Goal: Task Accomplishment & Management: Complete application form

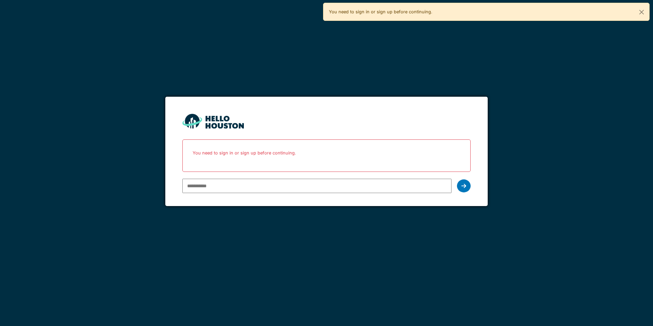
type input "**********"
click at [463, 185] on icon at bounding box center [463, 185] width 5 height 5
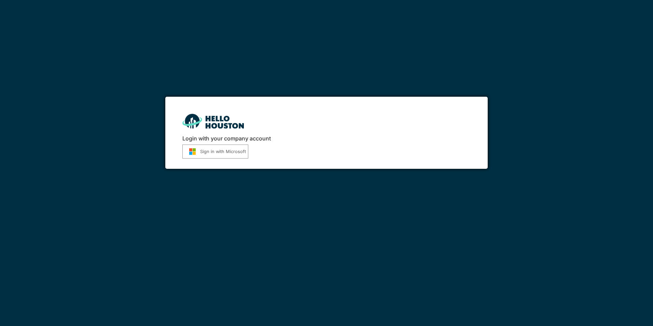
click at [240, 154] on button "Sign in with Microsoft" at bounding box center [215, 151] width 66 height 14
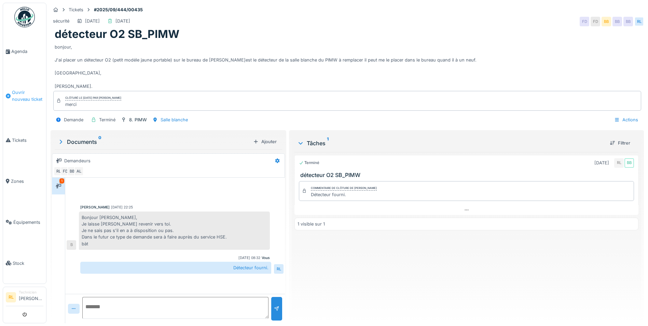
click at [26, 94] on span "Ouvrir nouveau ticket" at bounding box center [27, 95] width 31 height 13
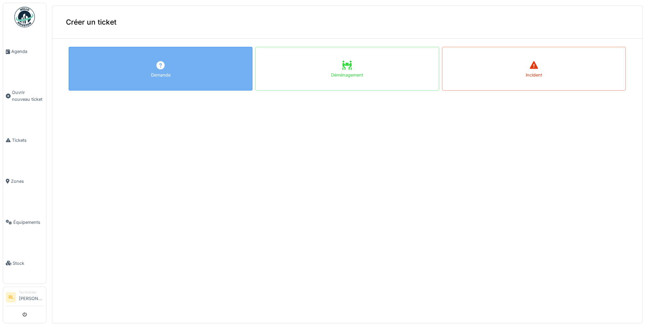
click at [138, 72] on div "Demande" at bounding box center [161, 69] width 184 height 44
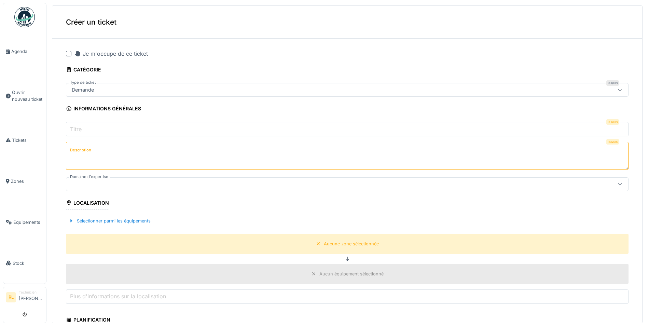
click at [617, 91] on icon at bounding box center [619, 90] width 5 height 4
click at [122, 129] on input "Titre" at bounding box center [347, 129] width 562 height 14
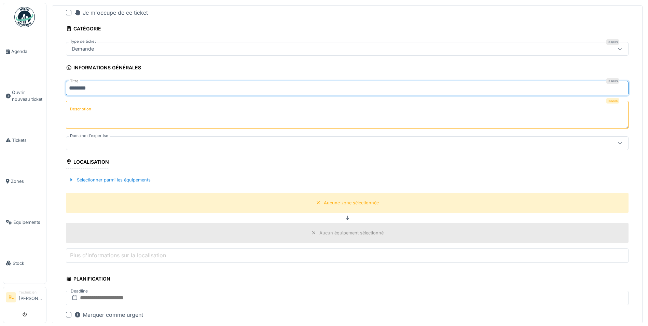
scroll to position [34, 0]
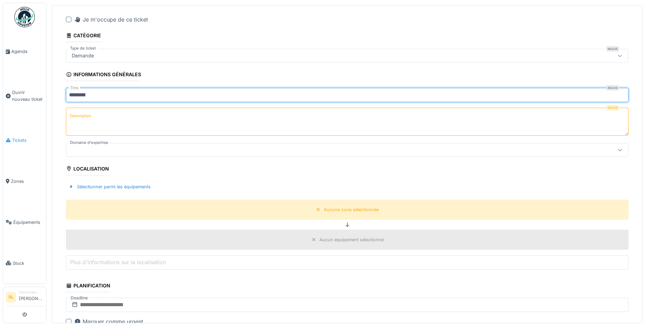
type input "********"
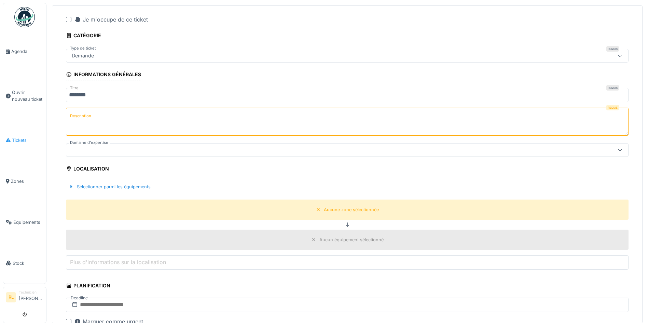
click at [19, 137] on span "Tickets" at bounding box center [27, 140] width 31 height 6
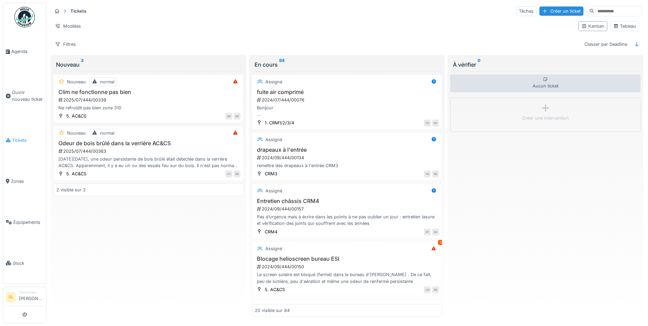
click at [13, 137] on span "Tickets" at bounding box center [27, 140] width 31 height 6
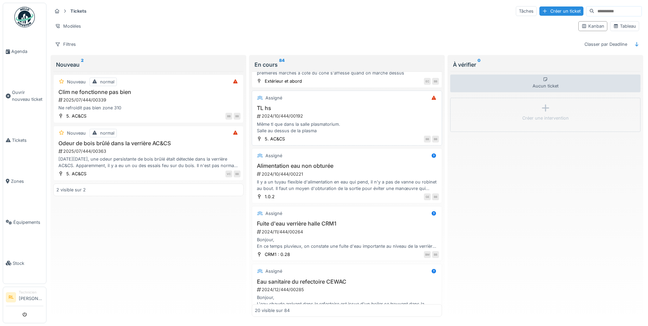
scroll to position [376, 0]
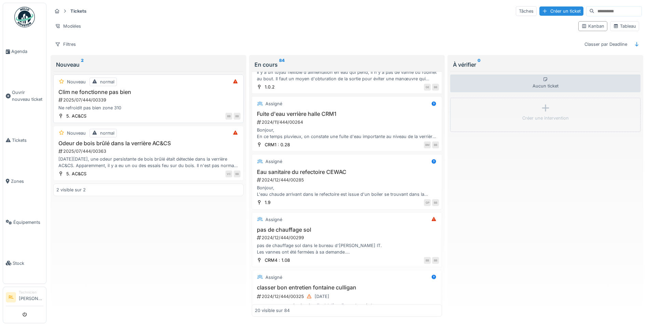
click at [166, 101] on div "2025/07/444/00339" at bounding box center [149, 100] width 183 height 6
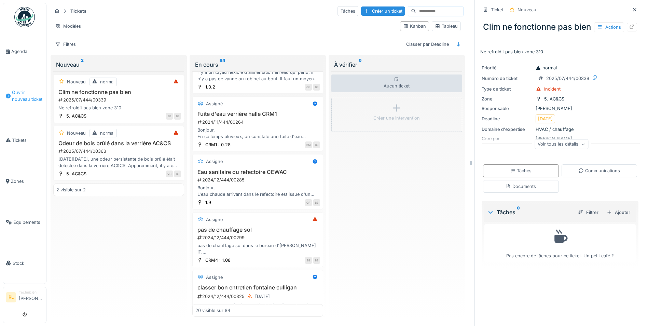
click at [26, 94] on span "Ouvrir nouveau ticket" at bounding box center [27, 95] width 31 height 13
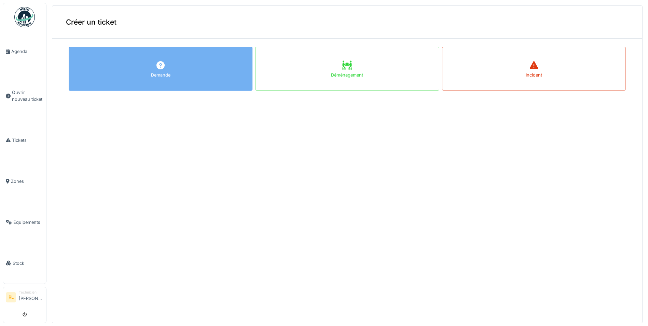
click at [182, 66] on div "Demande" at bounding box center [161, 69] width 184 height 44
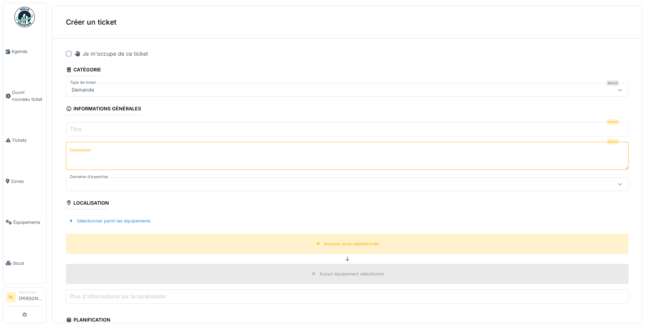
click at [98, 129] on input "Titre" at bounding box center [347, 129] width 562 height 14
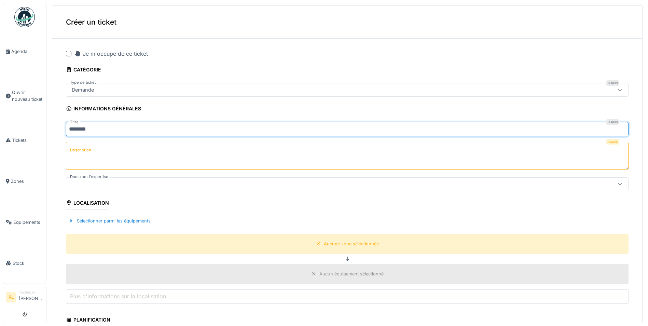
type input "********"
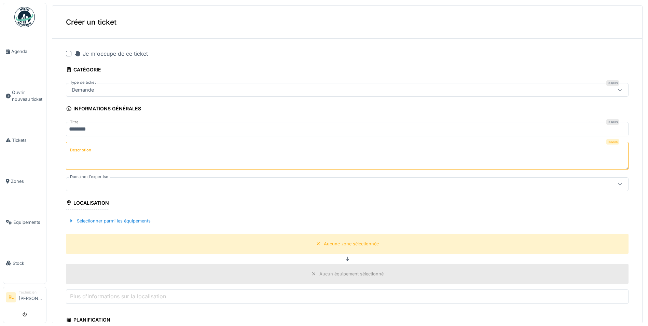
click at [77, 150] on label "Description" at bounding box center [81, 150] width 24 height 9
click at [77, 150] on textarea "Description" at bounding box center [347, 156] width 562 height 28
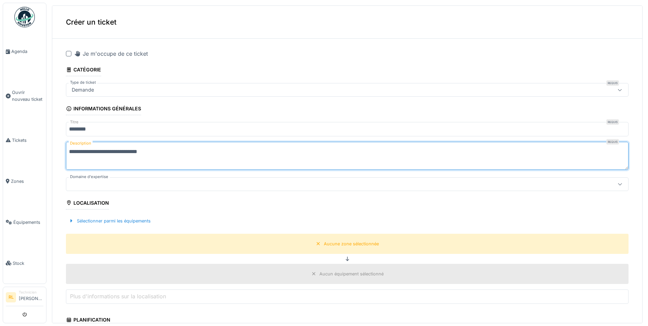
drag, startPoint x: 148, startPoint y: 153, endPoint x: 152, endPoint y: 153, distance: 4.8
click at [152, 153] on textarea "**********" at bounding box center [347, 156] width 562 height 28
type textarea "**********"
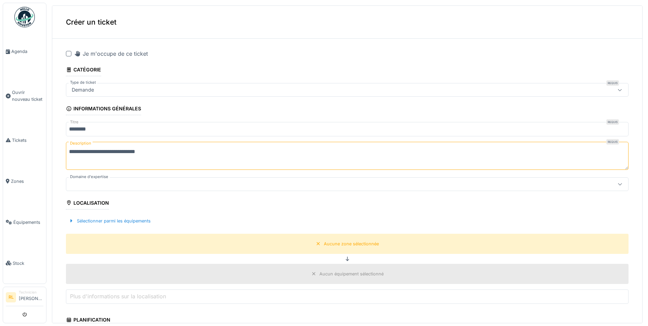
click at [125, 181] on div at bounding box center [316, 184] width 495 height 8
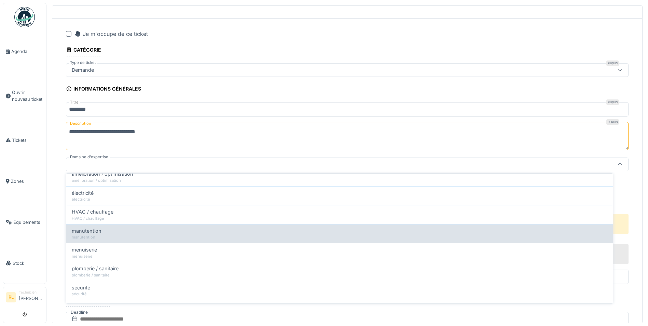
scroll to position [68, 0]
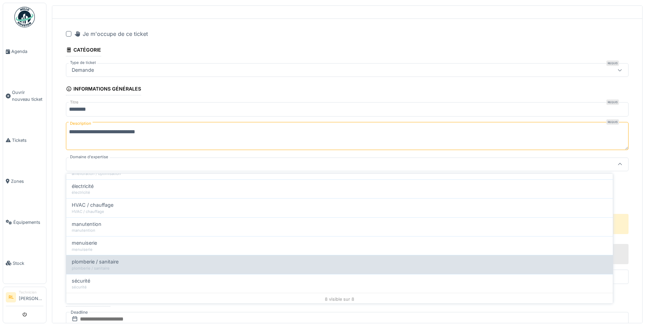
click at [152, 263] on div "plomberie / sanitaire" at bounding box center [339, 262] width 535 height 8
type input "****"
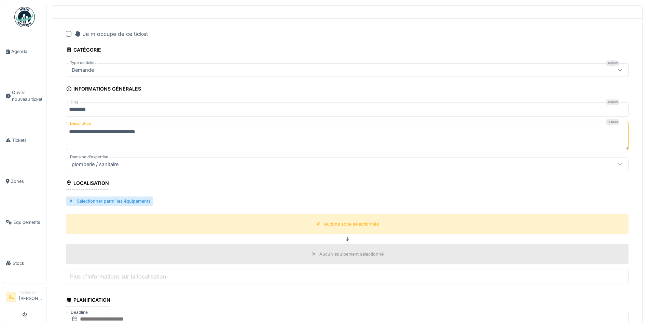
click at [122, 197] on div "Sélectionner parmi les équipements" at bounding box center [109, 200] width 87 height 9
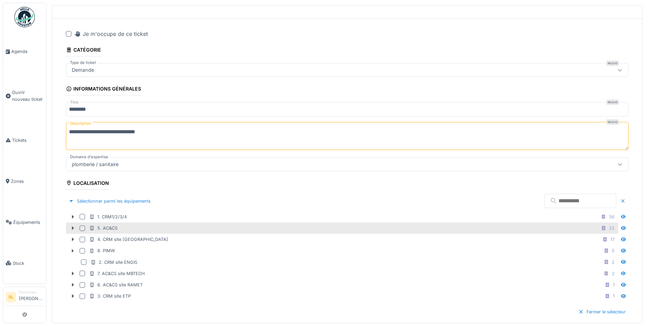
click at [82, 225] on div at bounding box center [82, 227] width 5 height 5
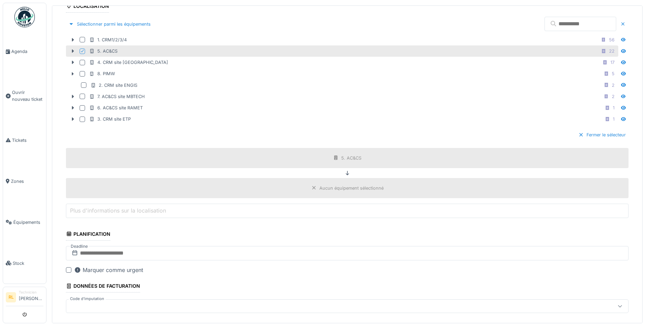
scroll to position [293, 0]
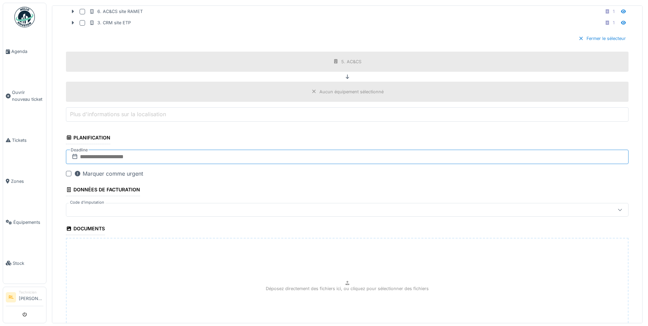
click at [152, 154] on input "text" at bounding box center [347, 157] width 562 height 14
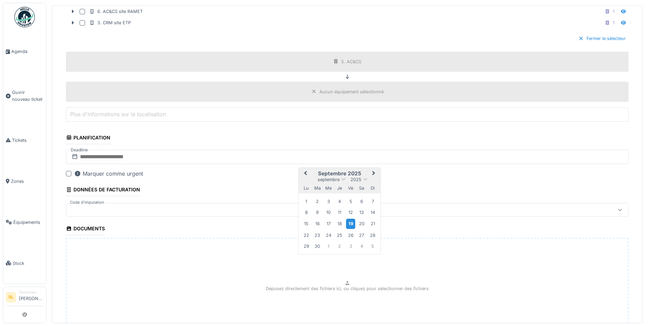
click at [351, 222] on div "19" at bounding box center [350, 224] width 9 height 10
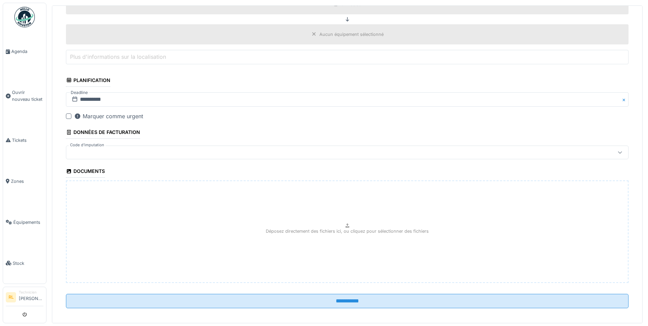
scroll to position [355, 0]
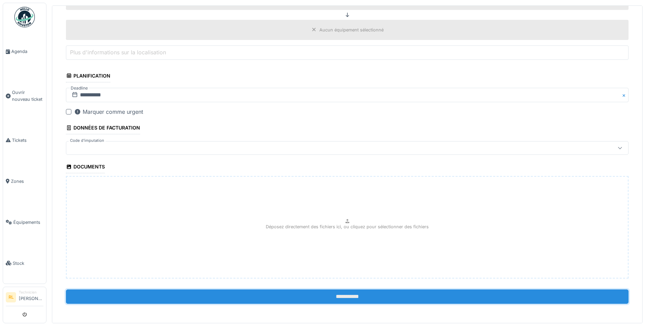
click at [324, 295] on input "**********" at bounding box center [347, 296] width 562 height 14
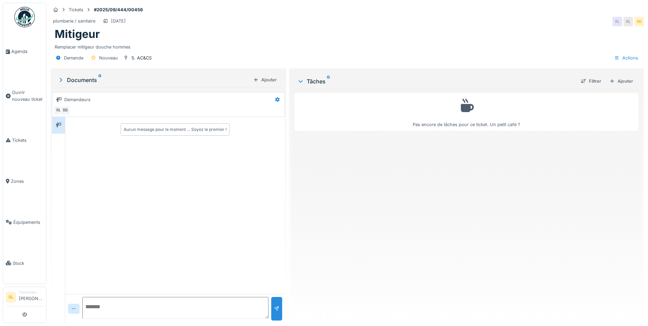
scroll to position [5, 0]
click at [298, 78] on icon at bounding box center [300, 81] width 5 height 7
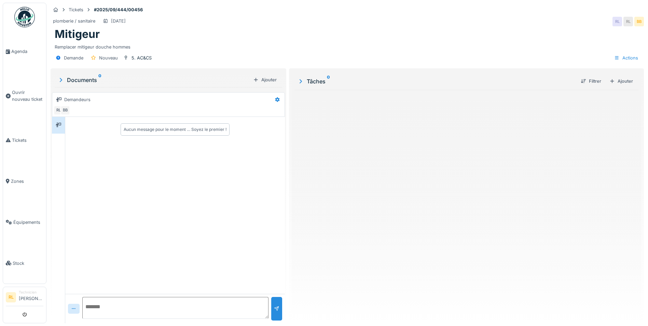
click at [297, 79] on icon at bounding box center [300, 81] width 7 height 5
